Goal: Transaction & Acquisition: Purchase product/service

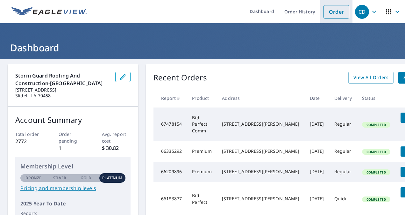
click at [341, 6] on link "Order" at bounding box center [336, 11] width 26 height 13
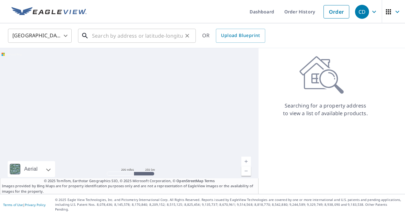
click at [132, 40] on input "text" at bounding box center [137, 36] width 91 height 18
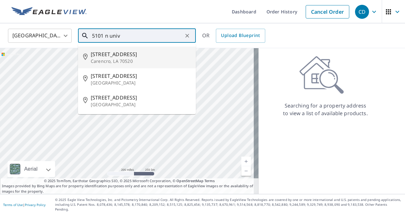
click at [122, 53] on span "[STREET_ADDRESS]" at bounding box center [141, 54] width 100 height 8
type input "[STREET_ADDRESS]"
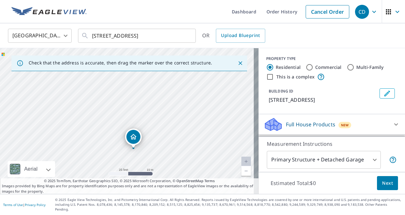
drag, startPoint x: 140, startPoint y: 93, endPoint x: 157, endPoint y: 182, distance: 91.0
click at [157, 182] on div "Check that the address is accurate, then drag the marker over the correct struc…" at bounding box center [129, 120] width 258 height 145
click at [153, 164] on div "[STREET_ADDRESS]" at bounding box center [129, 120] width 258 height 145
click at [306, 65] on input "Commercial" at bounding box center [310, 67] width 8 height 8
radio input "true"
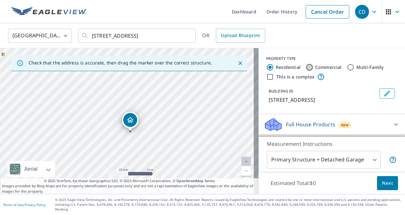
type input "4"
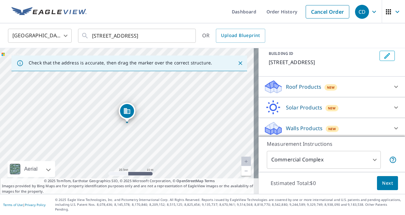
click at [350, 94] on div "Roof Products New" at bounding box center [326, 86] width 125 height 15
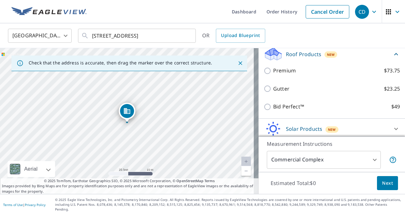
scroll to position [70, 0]
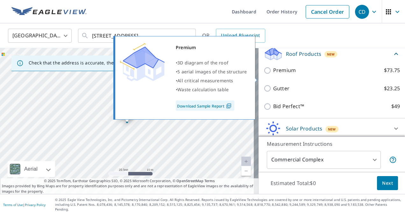
click at [273, 74] on p "Premium" at bounding box center [284, 70] width 23 height 8
click at [271, 74] on input "Premium $73.75" at bounding box center [269, 71] width 10 height 8
checkbox input "true"
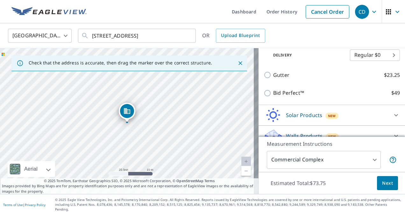
scroll to position [120, 0]
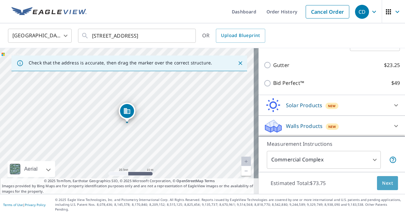
click at [382, 187] on span "Next" at bounding box center [387, 183] width 11 height 8
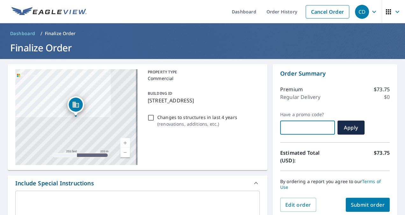
click at [294, 126] on input "text" at bounding box center [307, 127] width 55 height 18
paste input "OCF-9BDGB-XTW5H"
checkbox input "true"
type input "OCF-9BDGB-XTW5H"
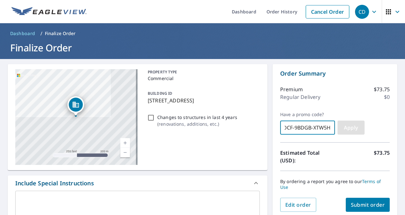
scroll to position [0, 0]
click at [349, 127] on span "Apply" at bounding box center [350, 127] width 17 height 7
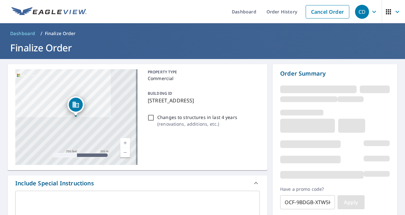
checkbox input "true"
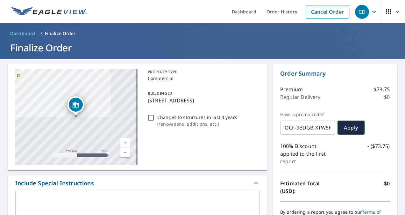
click at [177, 116] on p "Changes to structures in last 4 years" at bounding box center [197, 117] width 80 height 7
click at [155, 116] on input "Changes to structures in last 4 years ( renovations, additions, etc. )" at bounding box center [151, 118] width 8 height 8
checkbox input "true"
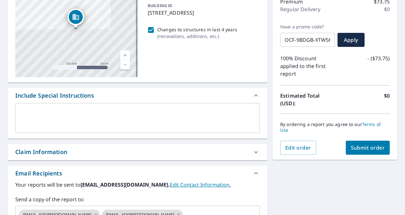
scroll to position [88, 0]
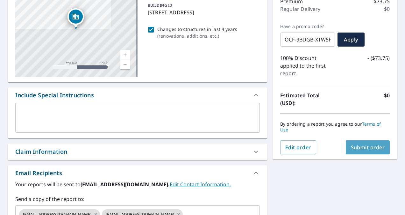
click at [377, 149] on span "Submit order" at bounding box center [368, 147] width 34 height 7
checkbox input "true"
